Goal: Task Accomplishment & Management: Complete application form

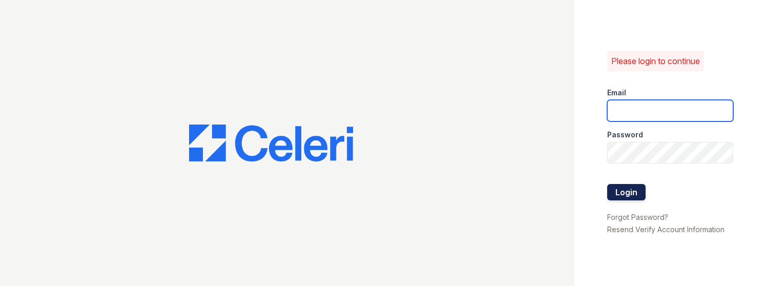
type input "[EMAIL_ADDRESS][DOMAIN_NAME]"
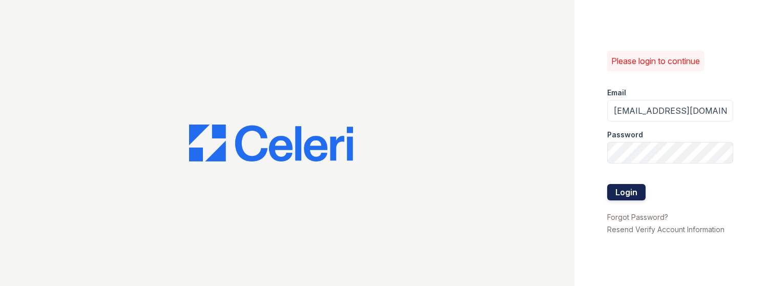
click at [630, 189] on button "Login" at bounding box center [626, 192] width 38 height 16
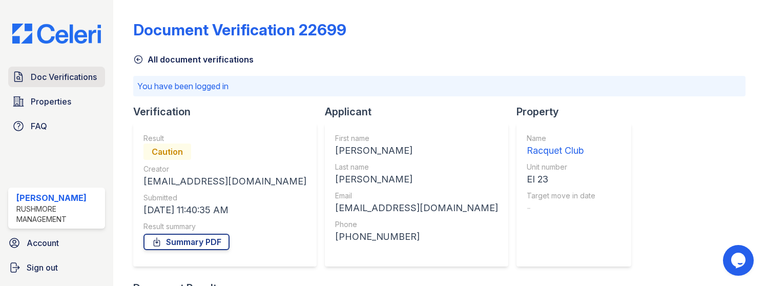
click at [70, 80] on span "Doc Verifications" at bounding box center [64, 77] width 66 height 12
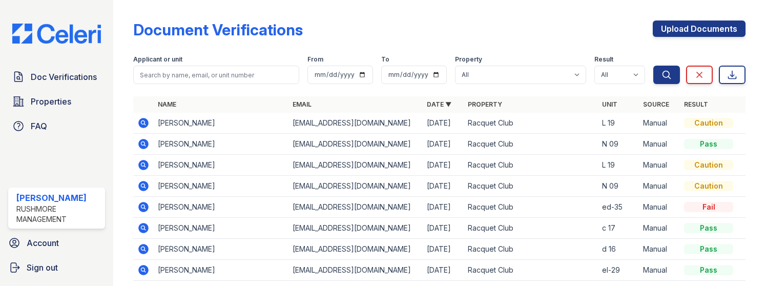
click at [140, 124] on icon at bounding box center [144, 123] width 10 height 10
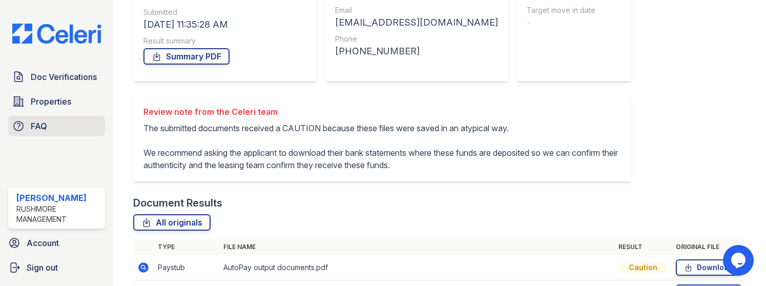
scroll to position [130, 0]
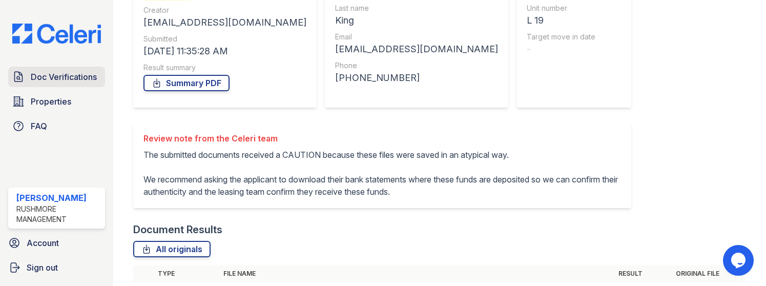
click at [56, 76] on span "Doc Verifications" at bounding box center [64, 77] width 66 height 12
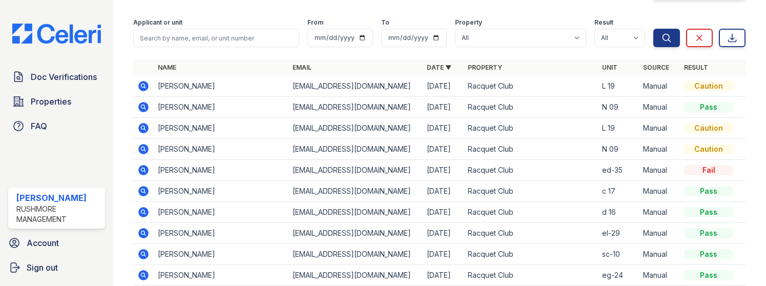
scroll to position [34, 0]
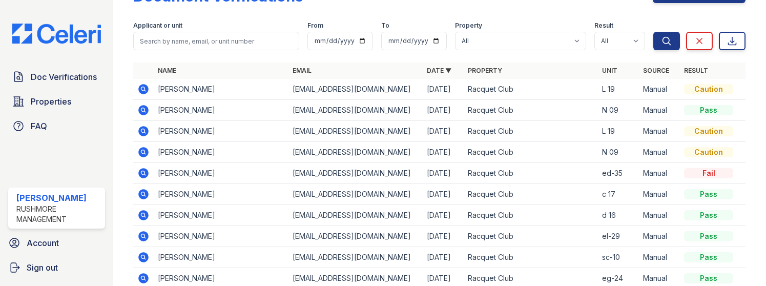
click at [236, 91] on td "[PERSON_NAME]" at bounding box center [221, 89] width 134 height 21
click at [139, 90] on icon at bounding box center [144, 89] width 10 height 10
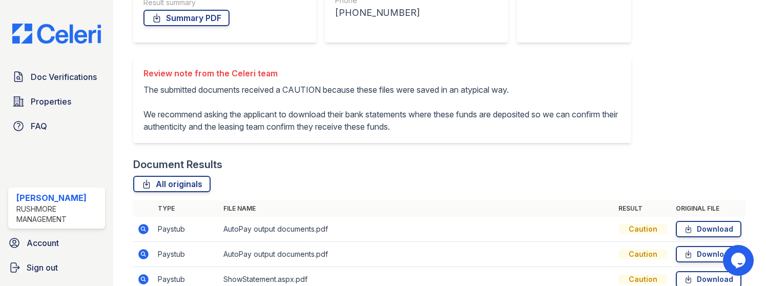
scroll to position [181, 0]
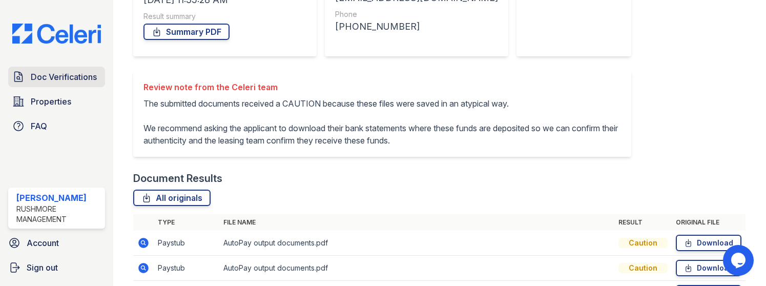
click at [63, 76] on span "Doc Verifications" at bounding box center [64, 77] width 66 height 12
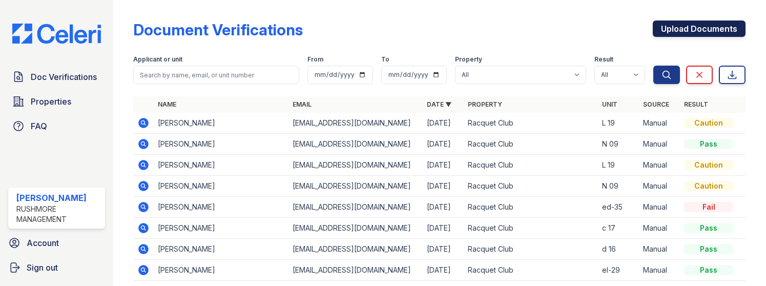
click at [712, 31] on link "Upload Documents" at bounding box center [699, 29] width 93 height 16
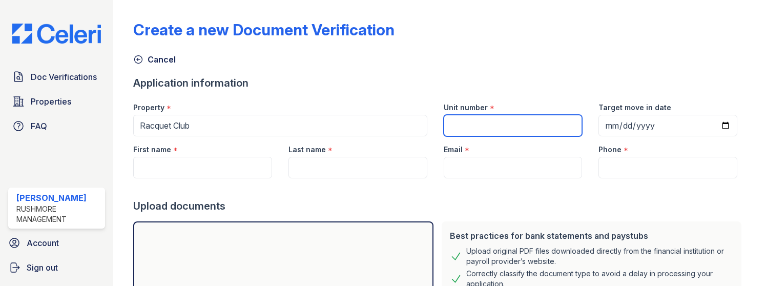
click at [497, 128] on input "Unit number" at bounding box center [513, 126] width 139 height 22
type input "L 19"
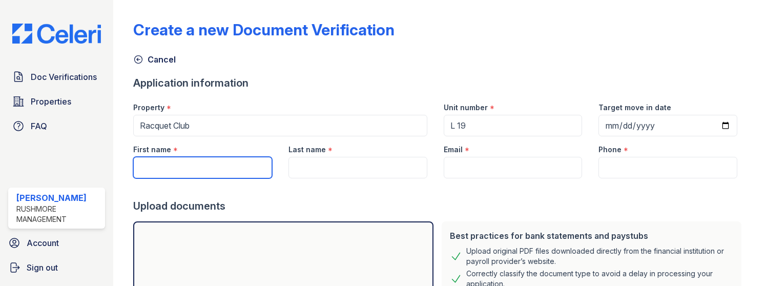
click at [202, 171] on input "First name" at bounding box center [202, 168] width 139 height 22
type input "Dwayne"
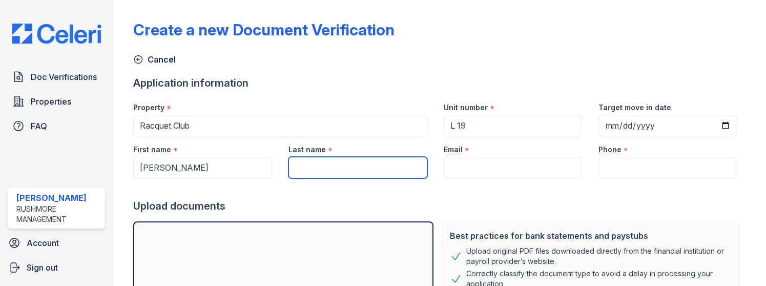
click at [357, 168] on input "Last name" at bounding box center [358, 168] width 139 height 22
type input "King"
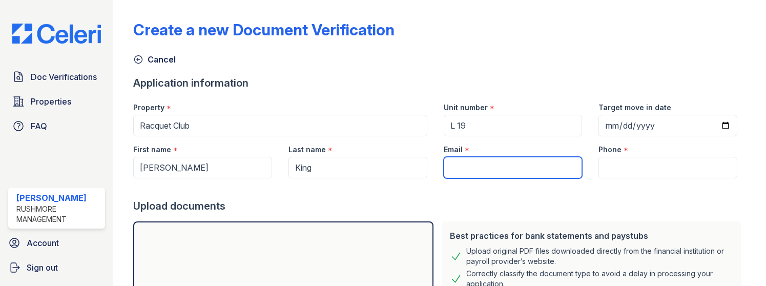
click at [490, 163] on input "Email" at bounding box center [513, 168] width 139 height 22
paste input "dwaynemking@gmail.com"
type input "dwaynemking@gmail.com"
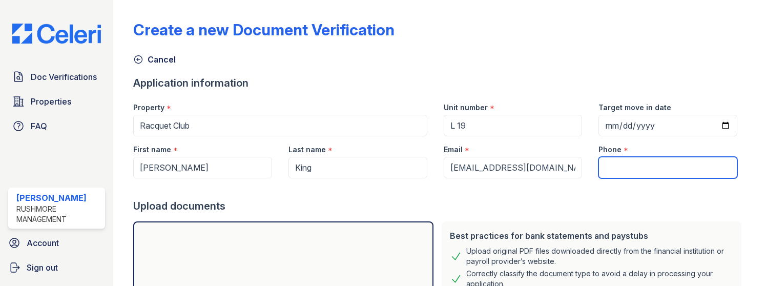
click at [656, 163] on input "Phone" at bounding box center [668, 168] width 139 height 22
paste input "609) 743-8617"
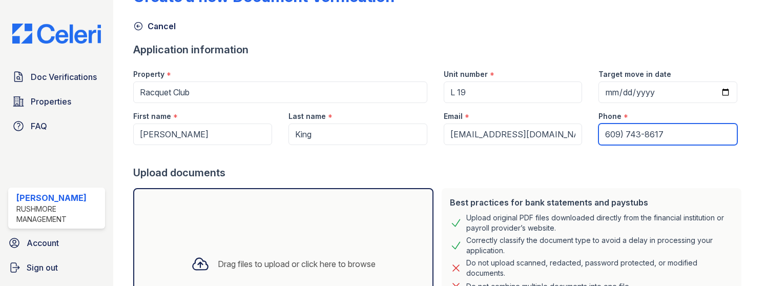
scroll to position [51, 0]
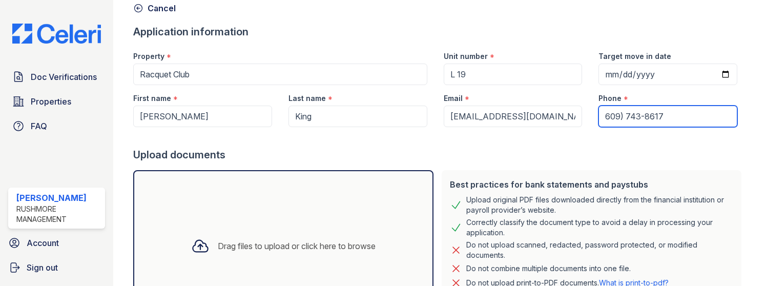
type input "609) 743-8617"
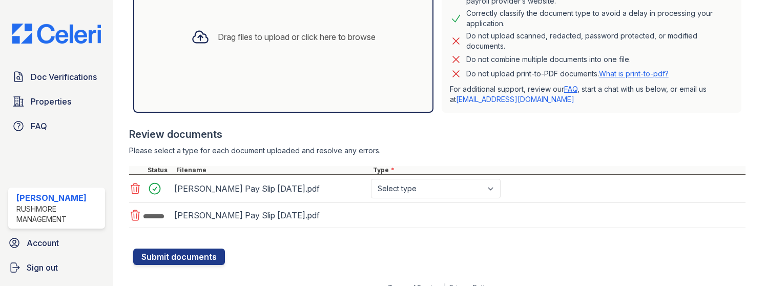
scroll to position [274, 0]
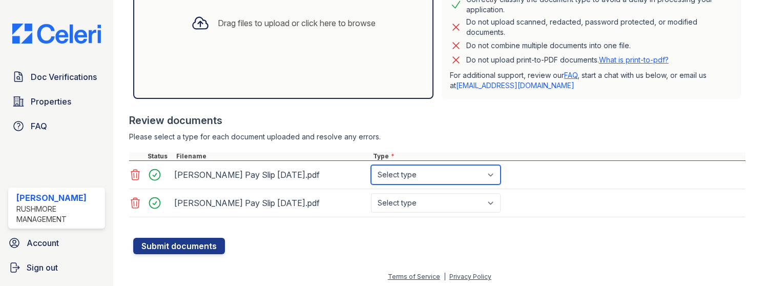
click at [441, 176] on select "Select type Paystub Bank Statement Offer Letter Tax Documents Benefit Award Let…" at bounding box center [436, 174] width 130 height 19
select select "paystub"
click at [371, 165] on select "Select type Paystub Bank Statement Offer Letter Tax Documents Benefit Award Let…" at bounding box center [436, 174] width 130 height 19
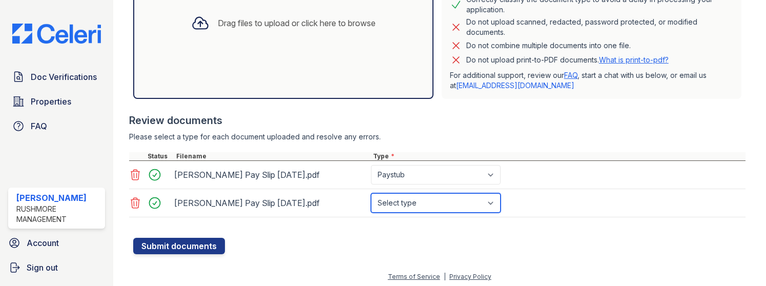
click at [440, 207] on select "Select type Paystub Bank Statement Offer Letter Tax Documents Benefit Award Let…" at bounding box center [436, 202] width 130 height 19
select select "paystub"
click at [371, 193] on select "Select type Paystub Bank Statement Offer Letter Tax Documents Benefit Award Let…" at bounding box center [436, 202] width 130 height 19
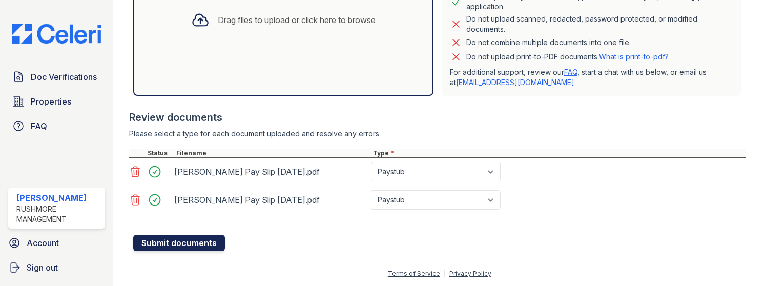
click at [181, 242] on button "Submit documents" at bounding box center [179, 243] width 92 height 16
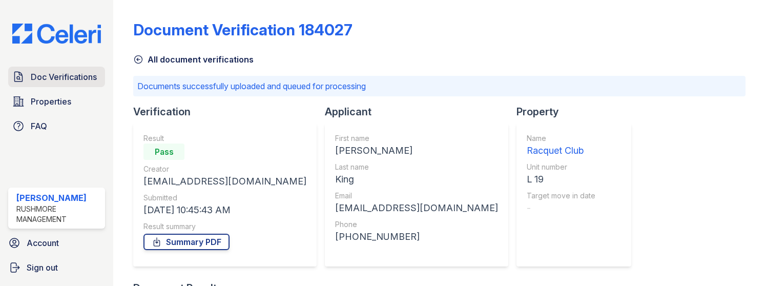
click at [62, 82] on span "Doc Verifications" at bounding box center [64, 77] width 66 height 12
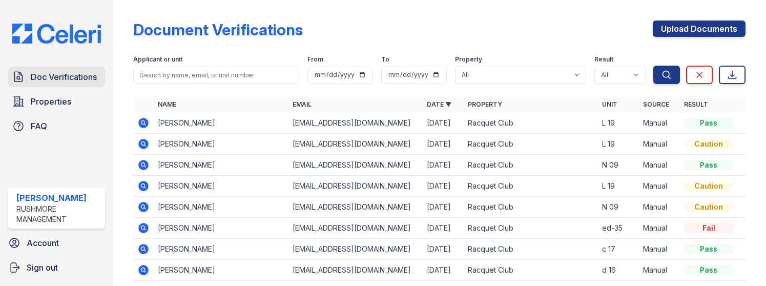
click at [49, 78] on span "Doc Verifications" at bounding box center [64, 77] width 66 height 12
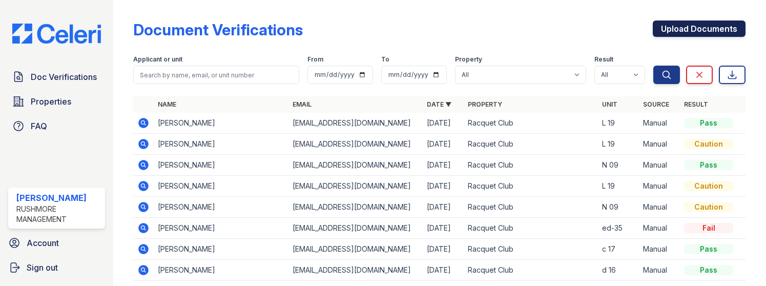
click at [682, 32] on link "Upload Documents" at bounding box center [699, 29] width 93 height 16
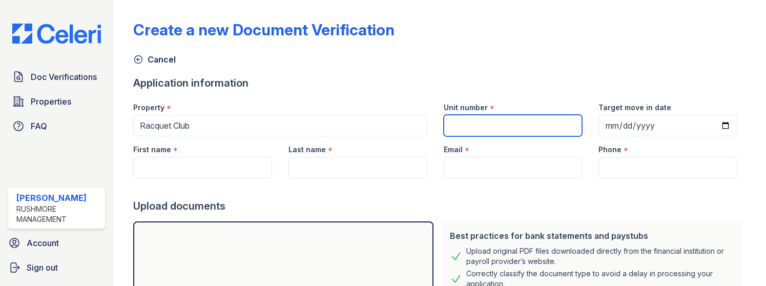
click at [526, 116] on input "Unit number" at bounding box center [513, 126] width 139 height 22
type input "L 19"
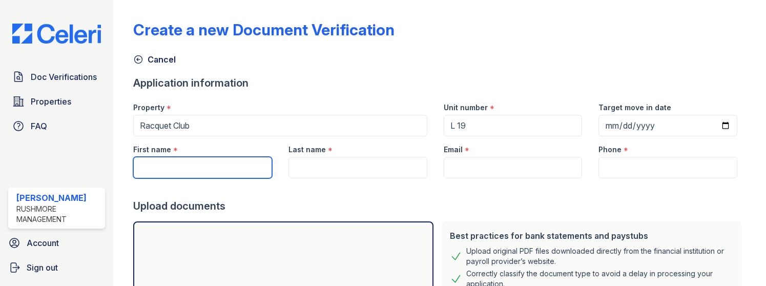
click at [235, 174] on input "First name" at bounding box center [202, 168] width 139 height 22
type input "Deja"
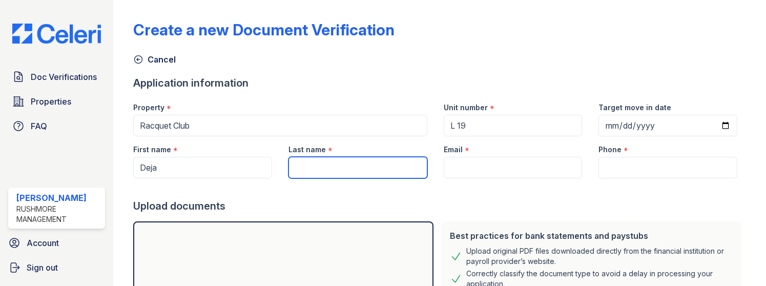
click at [329, 163] on input "Last name" at bounding box center [358, 168] width 139 height 22
type input "King"
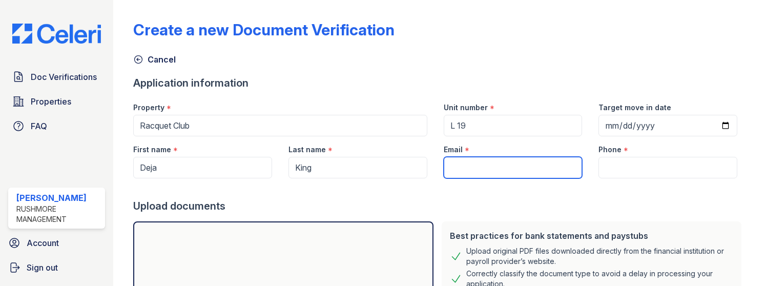
click at [527, 165] on input "Email" at bounding box center [513, 168] width 139 height 22
type input "dejamking99@gmail.com"
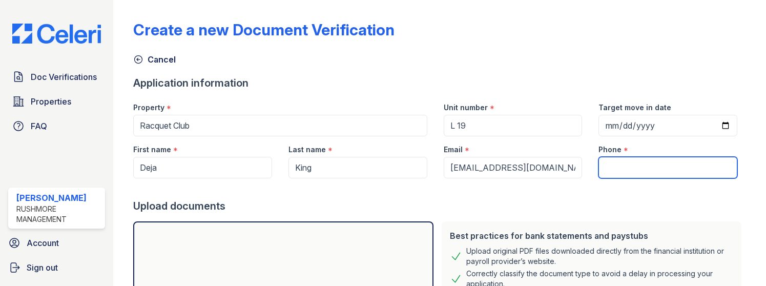
click at [653, 168] on input "Phone" at bounding box center [668, 168] width 139 height 22
paste input "(609) 943-8632"
type input "(609) 943-8632"
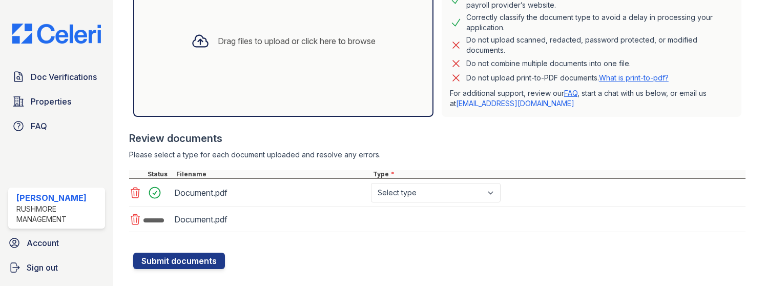
scroll to position [274, 0]
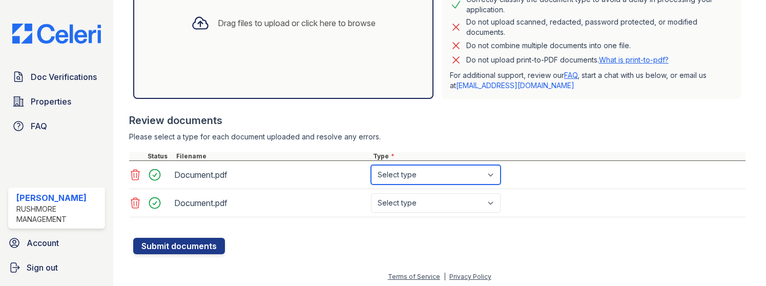
click at [421, 176] on select "Select type Paystub Bank Statement Offer Letter Tax Documents Benefit Award Let…" at bounding box center [436, 174] width 130 height 19
select select "bank_statement"
click at [371, 165] on select "Select type Paystub Bank Statement Offer Letter Tax Documents Benefit Award Let…" at bounding box center [436, 174] width 130 height 19
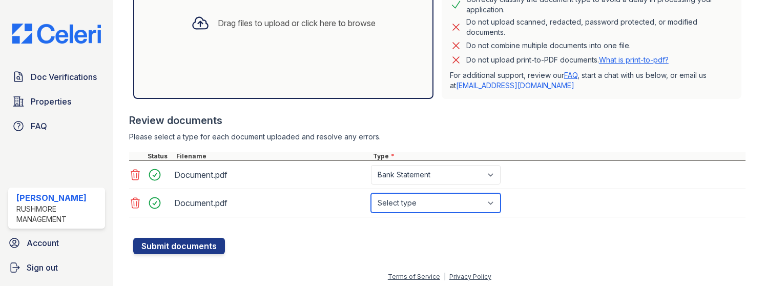
click at [430, 201] on select "Select type Paystub Bank Statement Offer Letter Tax Documents Benefit Award Let…" at bounding box center [436, 202] width 130 height 19
select select "bank_statement"
click at [371, 193] on select "Select type Paystub Bank Statement Offer Letter Tax Documents Benefit Award Let…" at bounding box center [436, 202] width 130 height 19
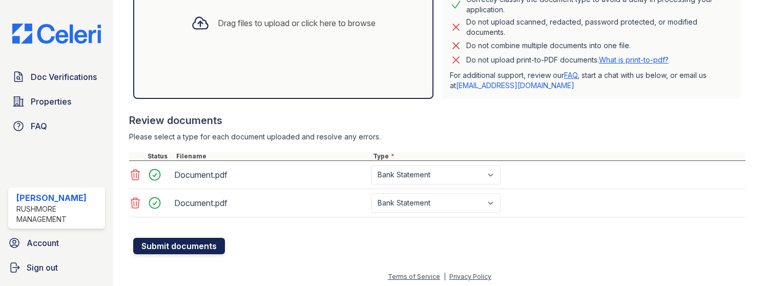
click at [158, 244] on button "Submit documents" at bounding box center [179, 246] width 92 height 16
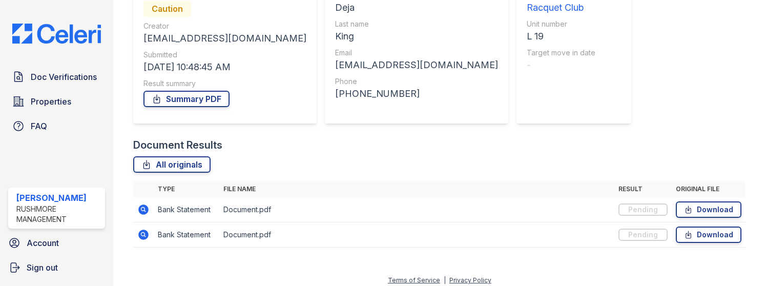
scroll to position [150, 0]
